Goal: Task Accomplishment & Management: Use online tool/utility

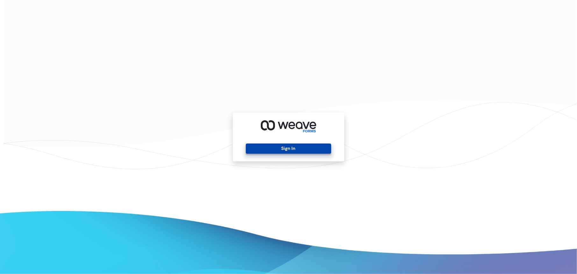
click at [315, 151] on button "Sign In" at bounding box center [288, 149] width 85 height 10
click at [290, 153] on button "Sign In" at bounding box center [288, 149] width 85 height 10
